Goal: Find specific page/section: Find specific page/section

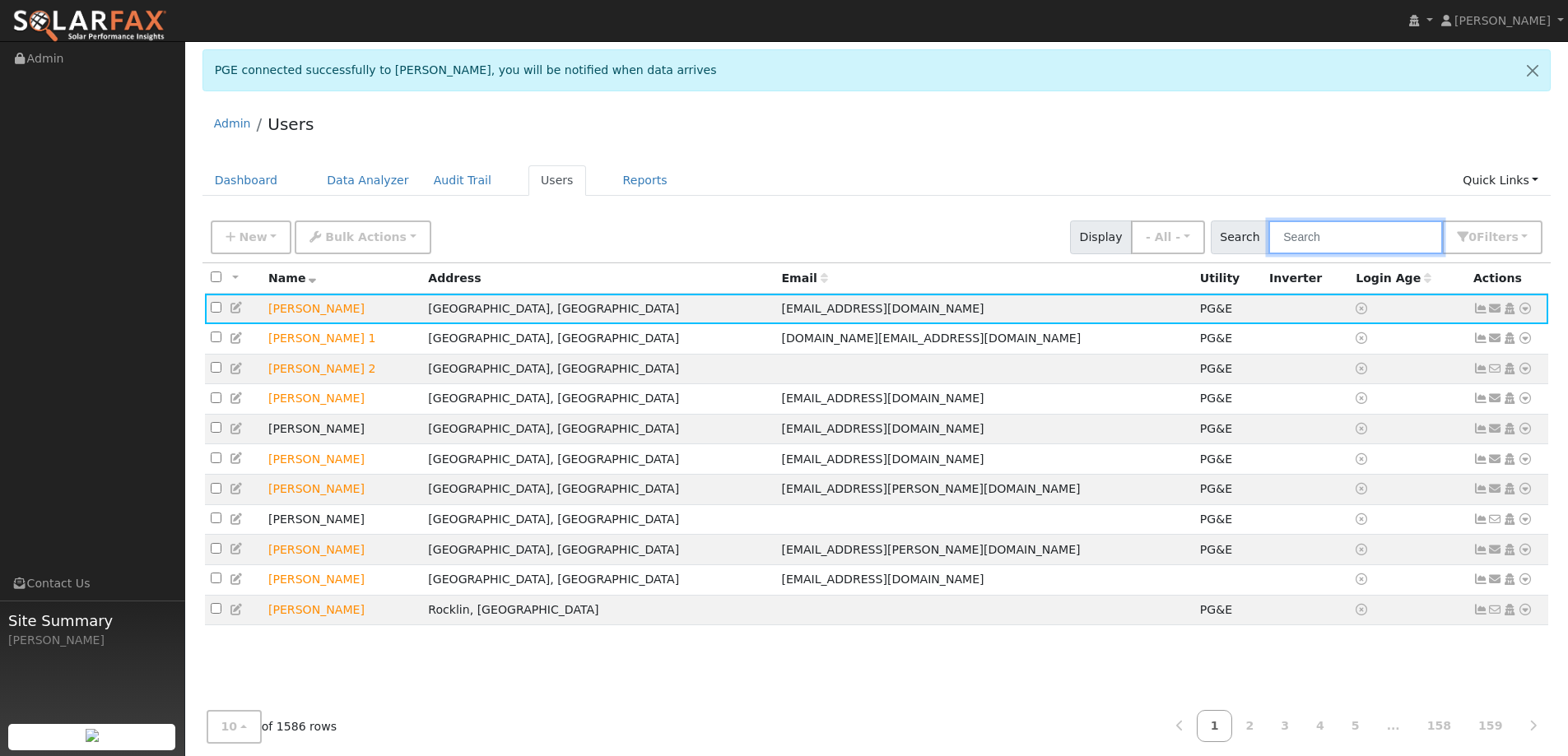
click at [1316, 236] on input "text" at bounding box center [1355, 237] width 175 height 34
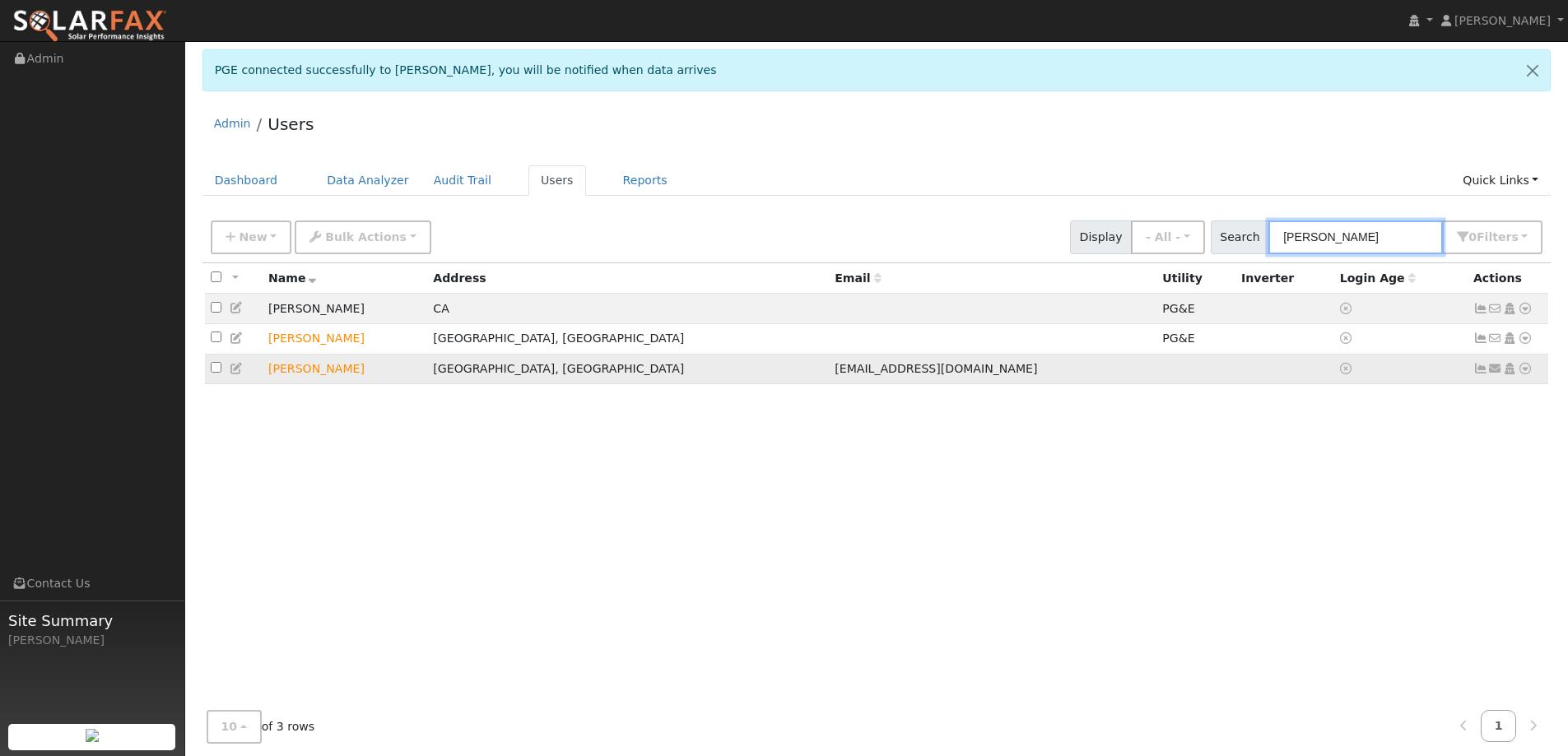
type input "[PERSON_NAME]"
click at [1528, 370] on icon at bounding box center [1525, 368] width 15 height 11
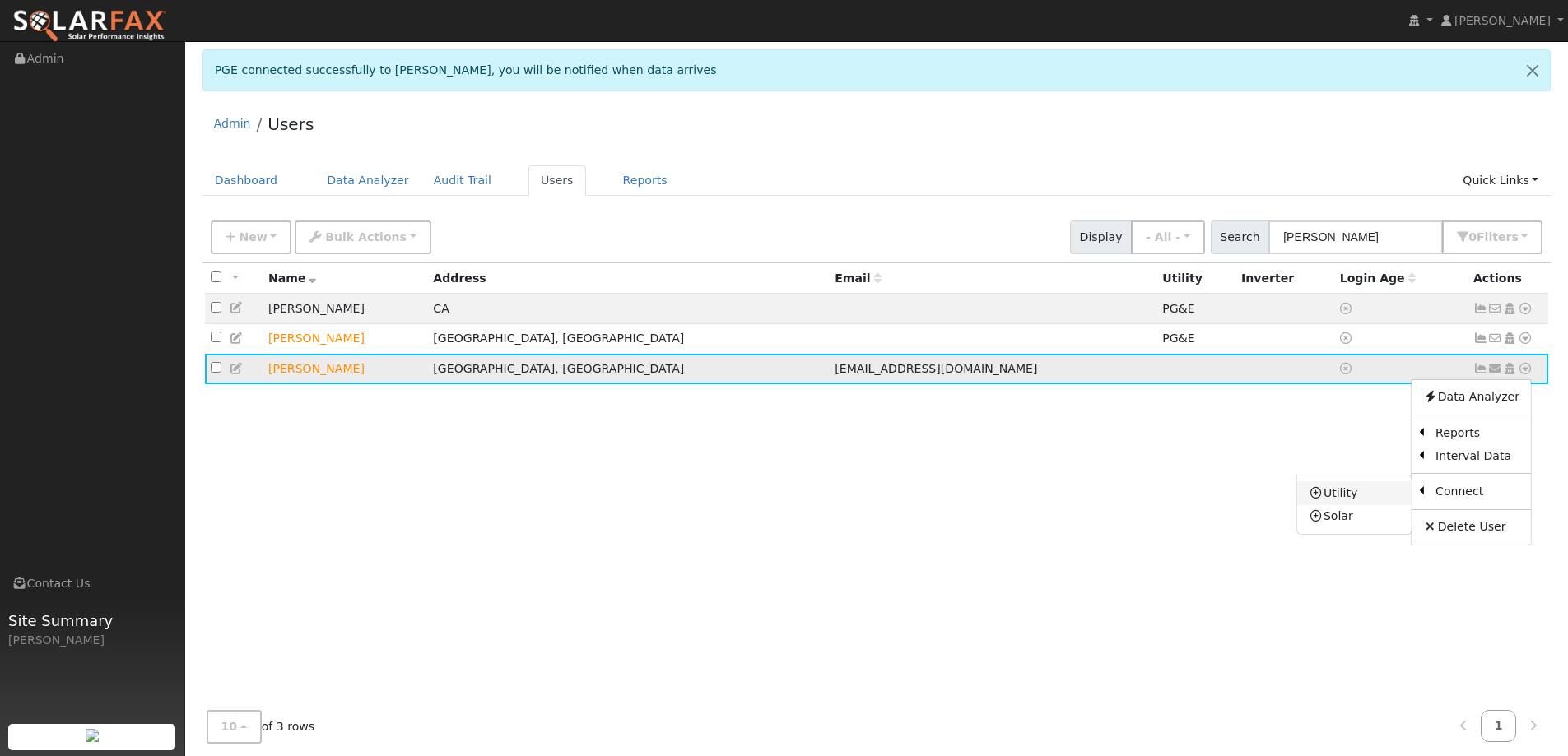
click at [1408, 500] on link "Utility" at bounding box center [1354, 492] width 114 height 23
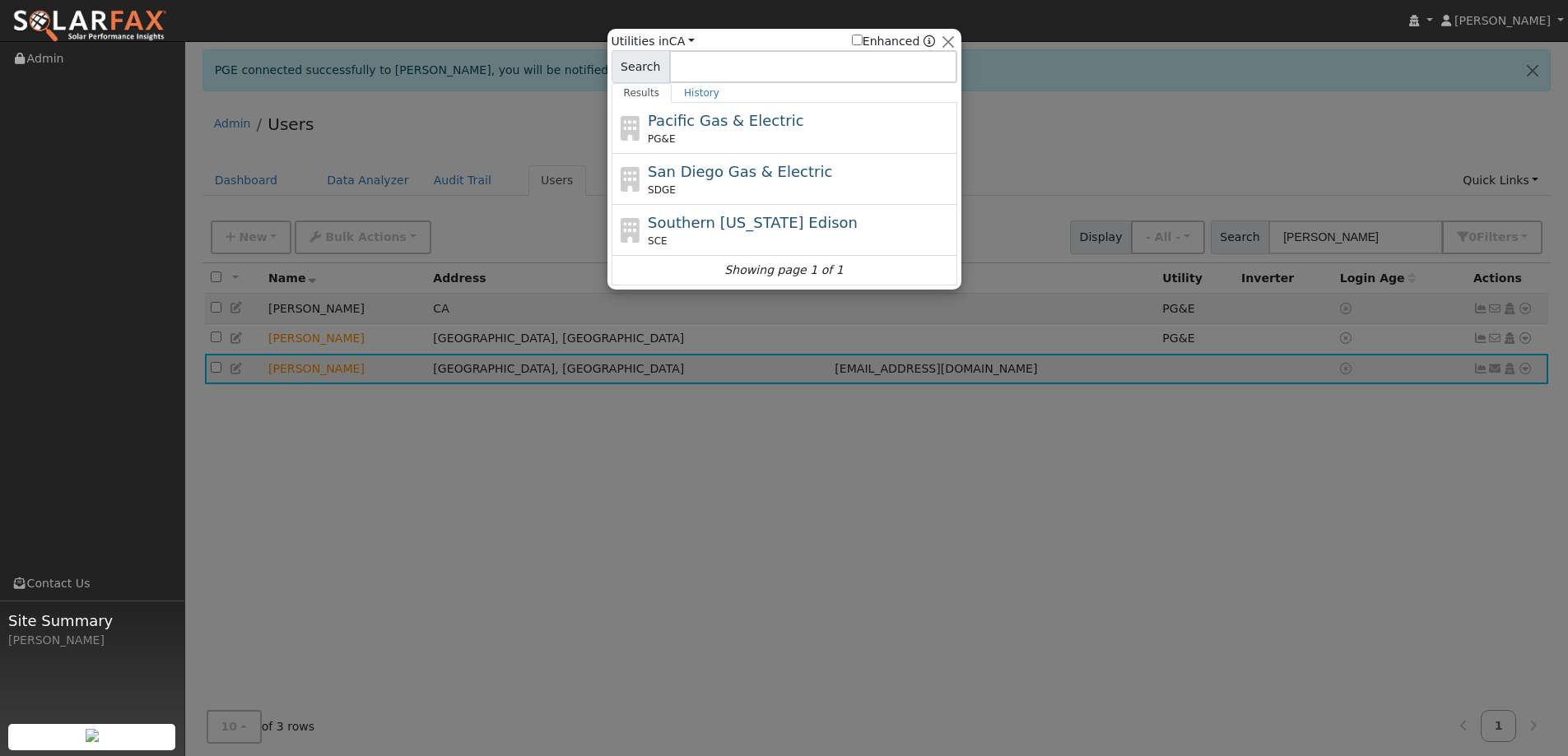
click at [734, 124] on span "Pacific Gas & Electric" at bounding box center [725, 121] width 155 height 17
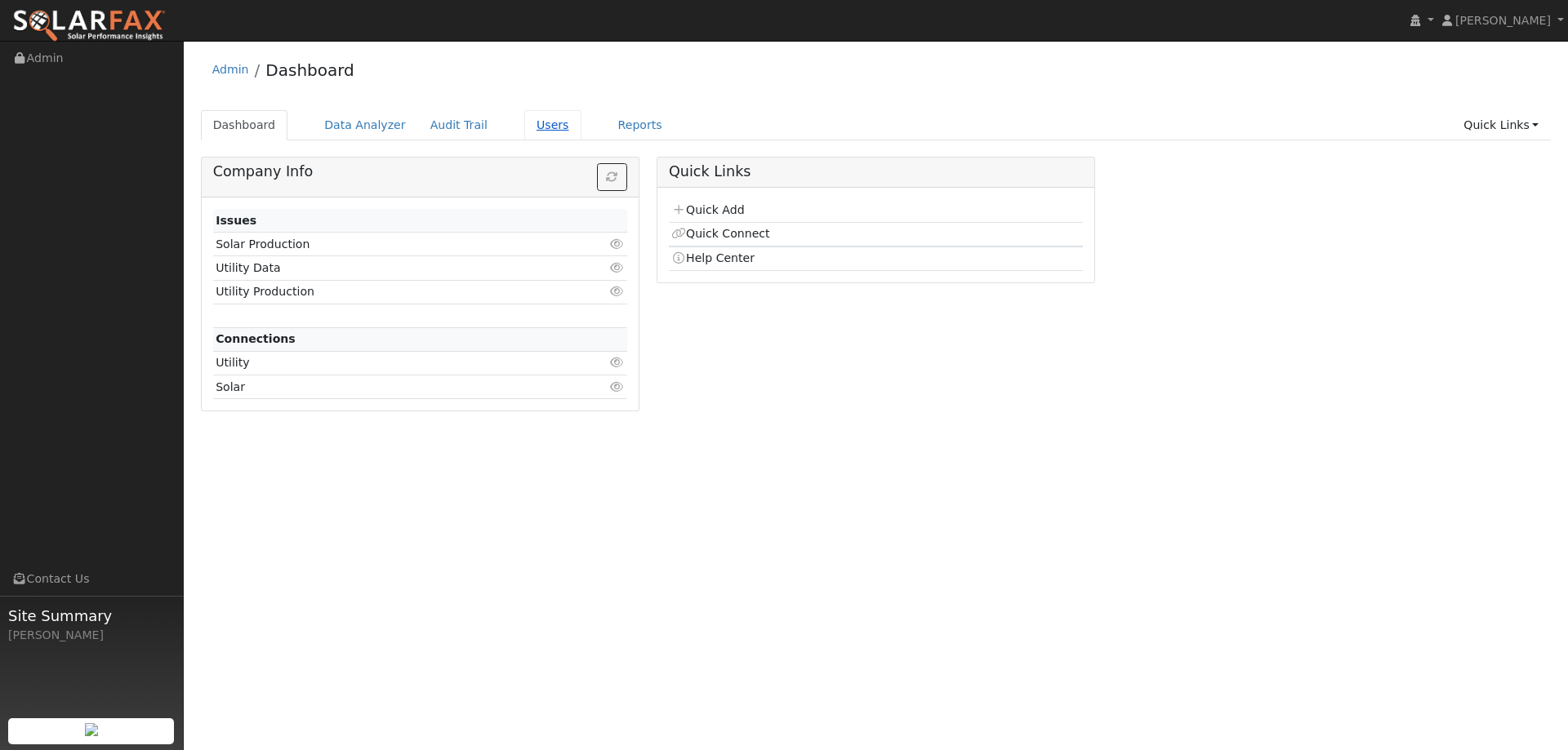
click at [530, 117] on link "Users" at bounding box center [553, 125] width 57 height 31
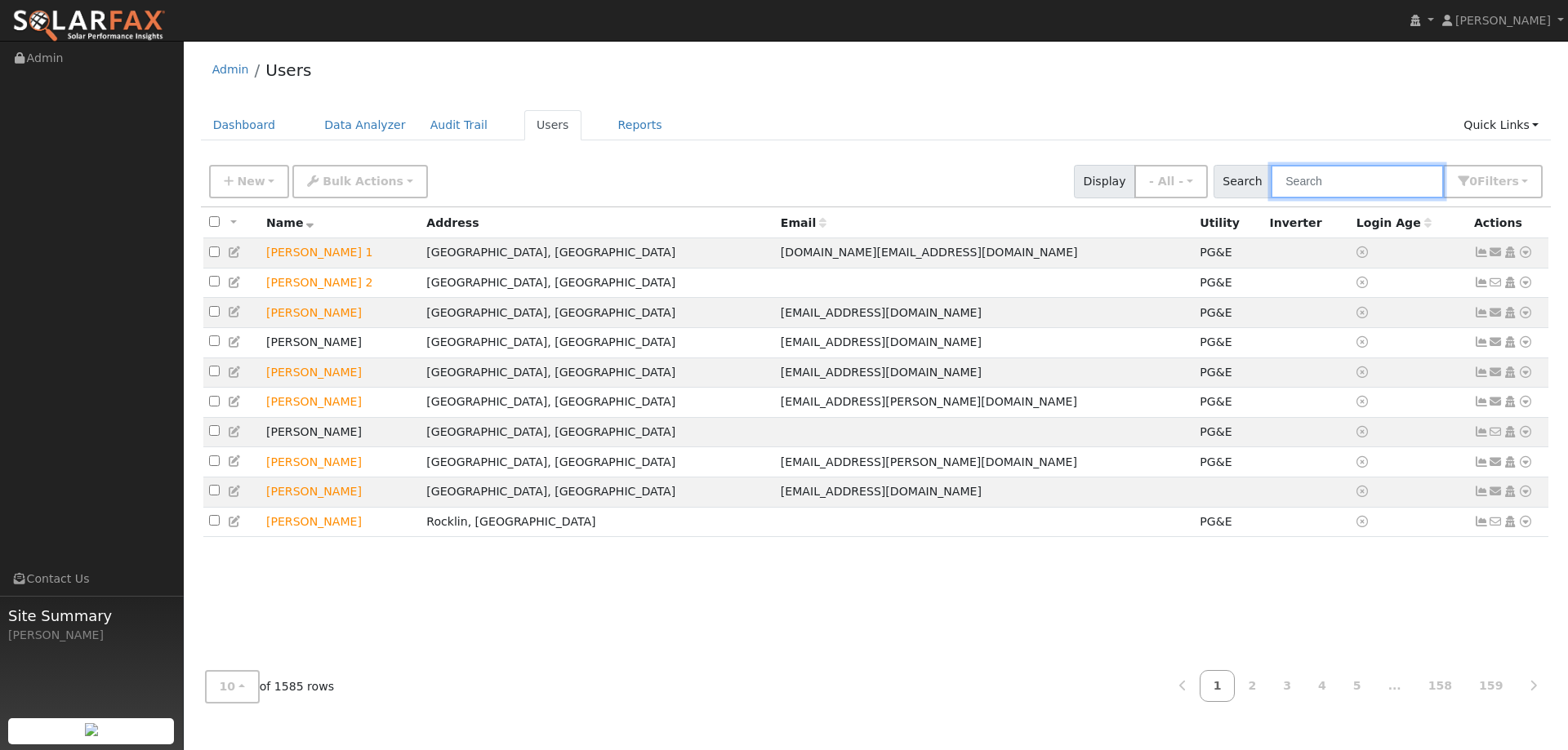
click at [1340, 180] on input "text" at bounding box center [1357, 182] width 173 height 33
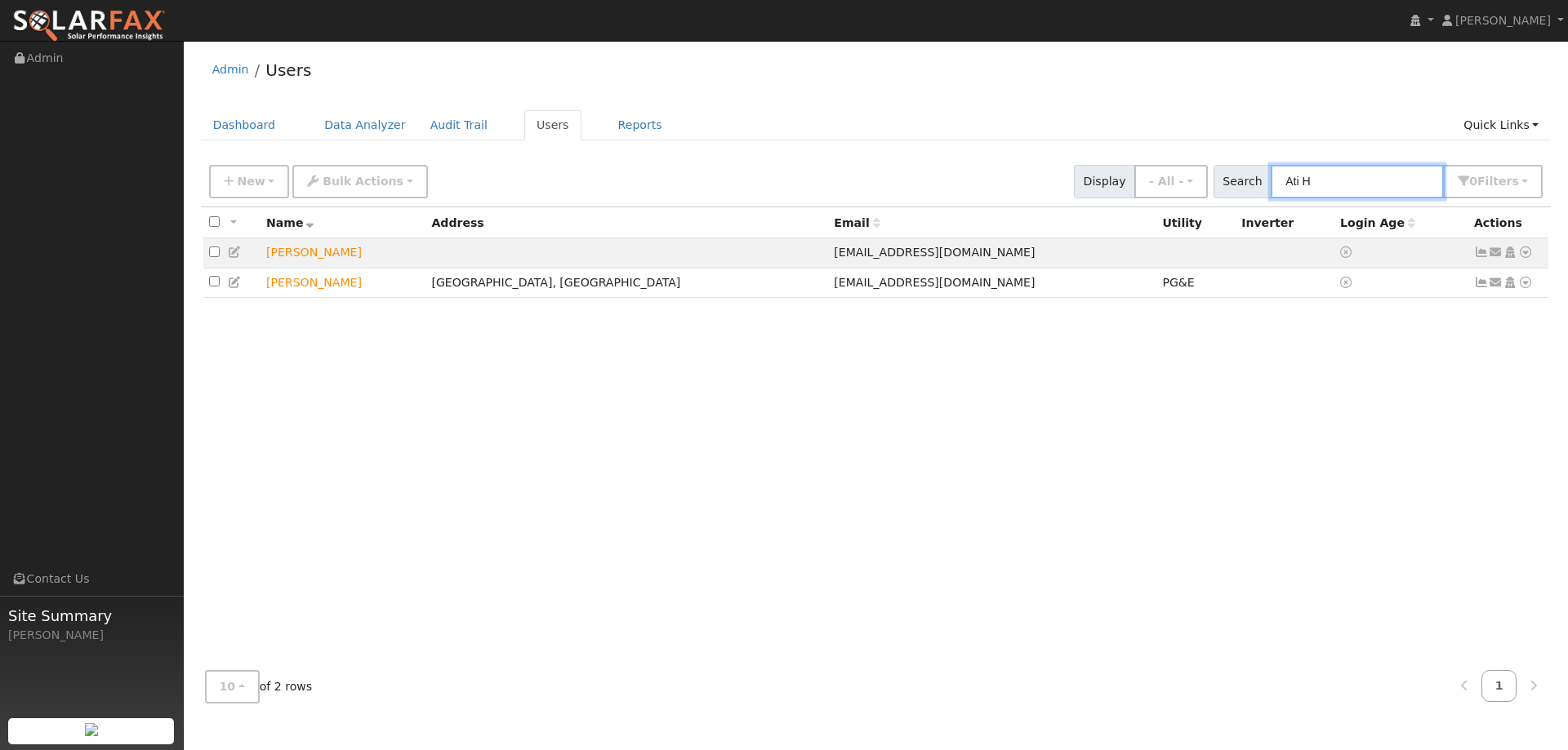
click at [1312, 174] on input "Ati H" at bounding box center [1357, 182] width 173 height 33
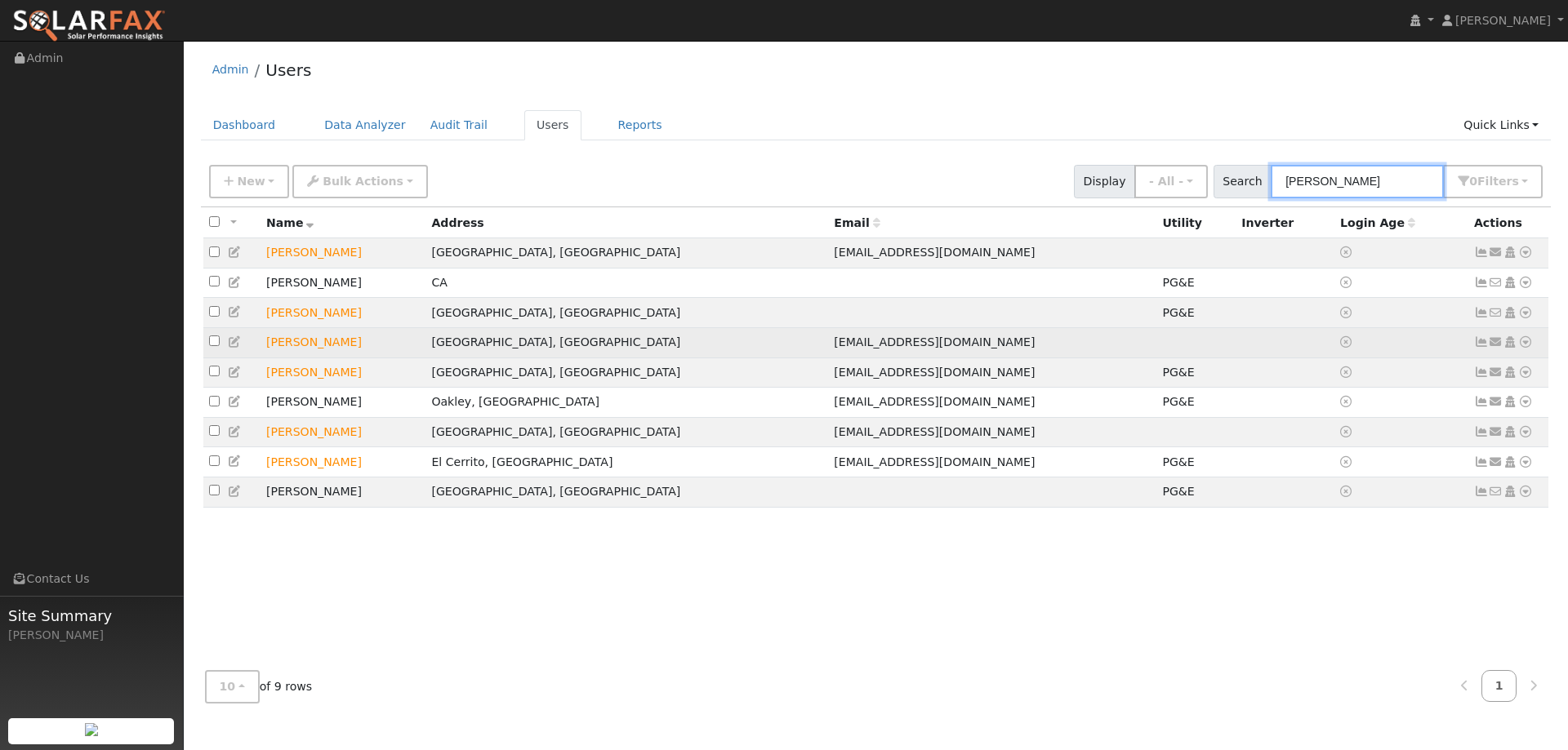
type input "[PERSON_NAME]"
click at [1521, 343] on icon at bounding box center [1525, 342] width 15 height 11
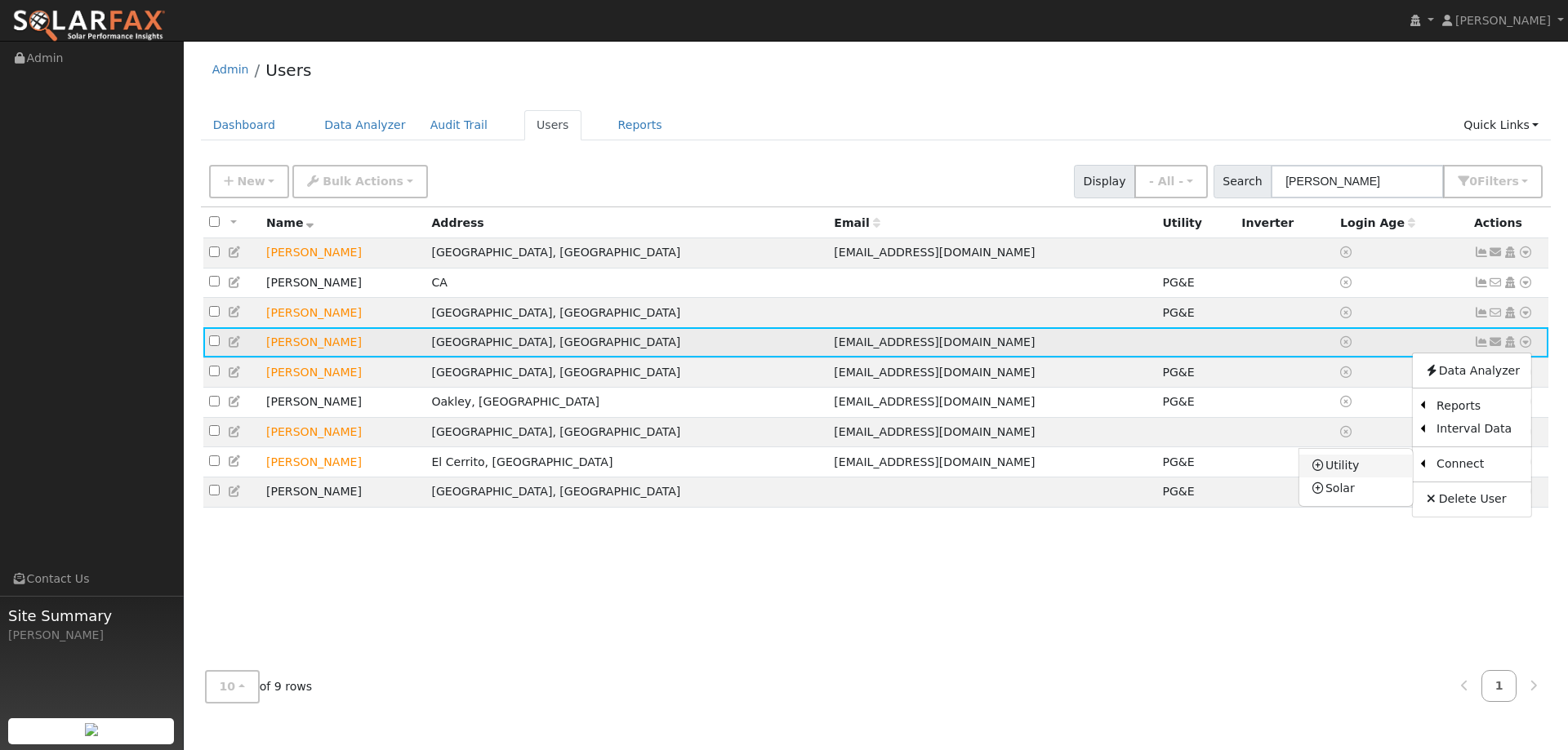
click at [1395, 473] on link "Utility" at bounding box center [1356, 466] width 113 height 23
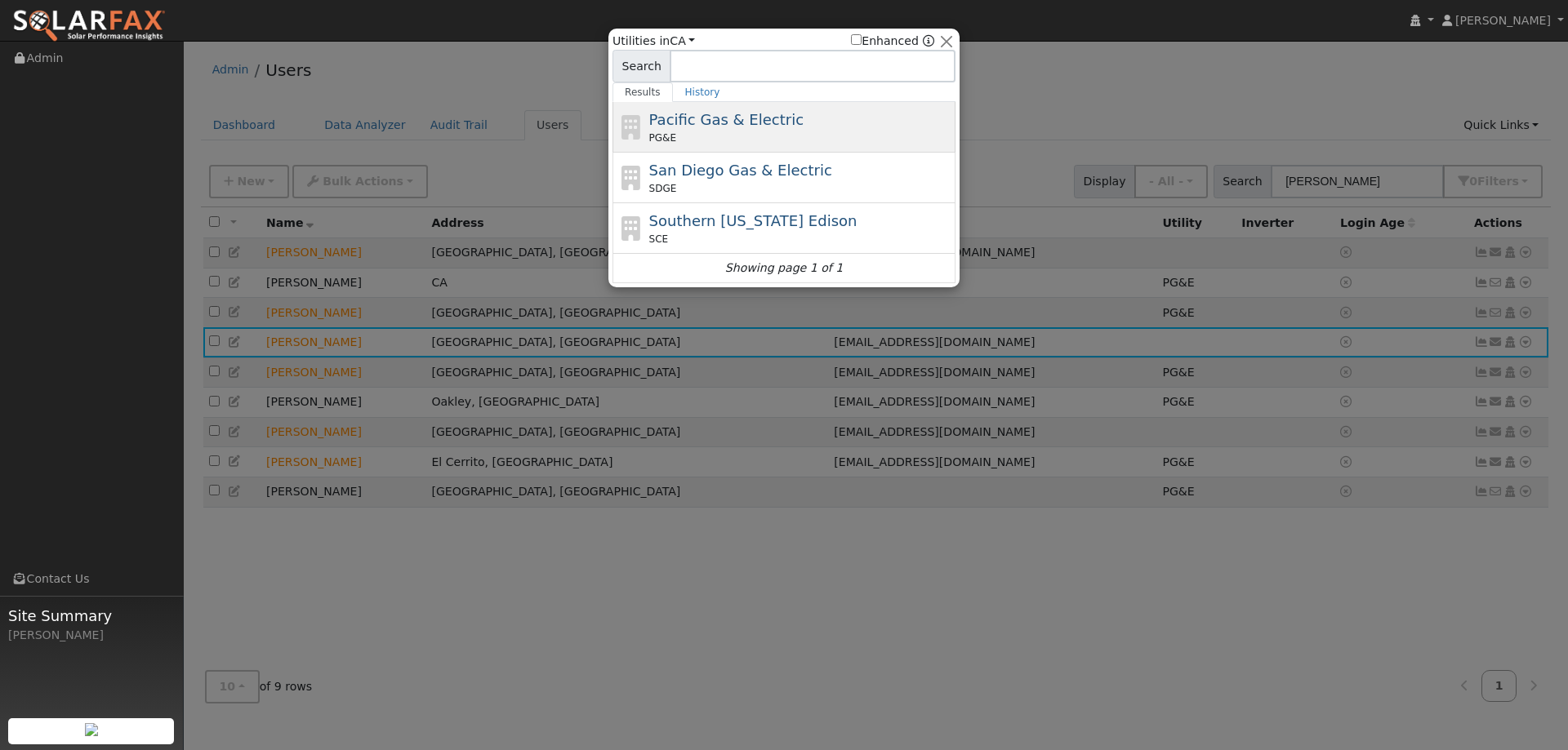
click at [713, 130] on div "Pacific Gas & Electric PG&E" at bounding box center [800, 127] width 303 height 37
